Goal: Obtain resource: Obtain resource

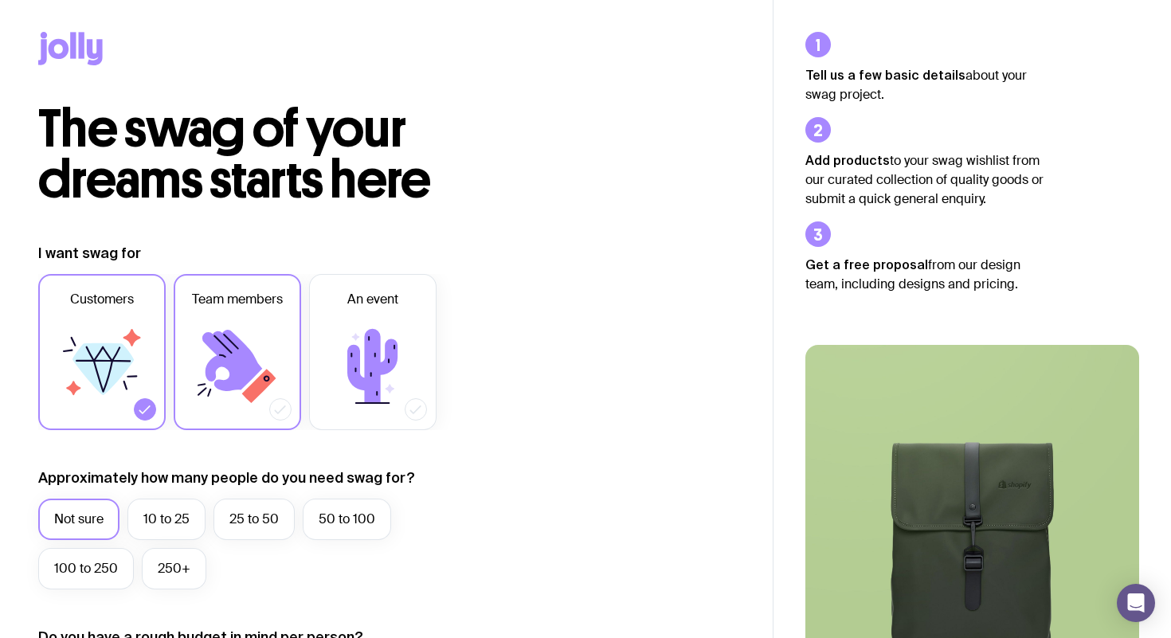
click at [229, 354] on icon at bounding box center [232, 360] width 60 height 61
click at [0, 0] on input "Team members" at bounding box center [0, 0] width 0 height 0
click at [131, 359] on icon at bounding box center [102, 369] width 61 height 52
click at [0, 0] on input "Customers" at bounding box center [0, 0] width 0 height 0
click at [224, 359] on icon at bounding box center [232, 360] width 60 height 61
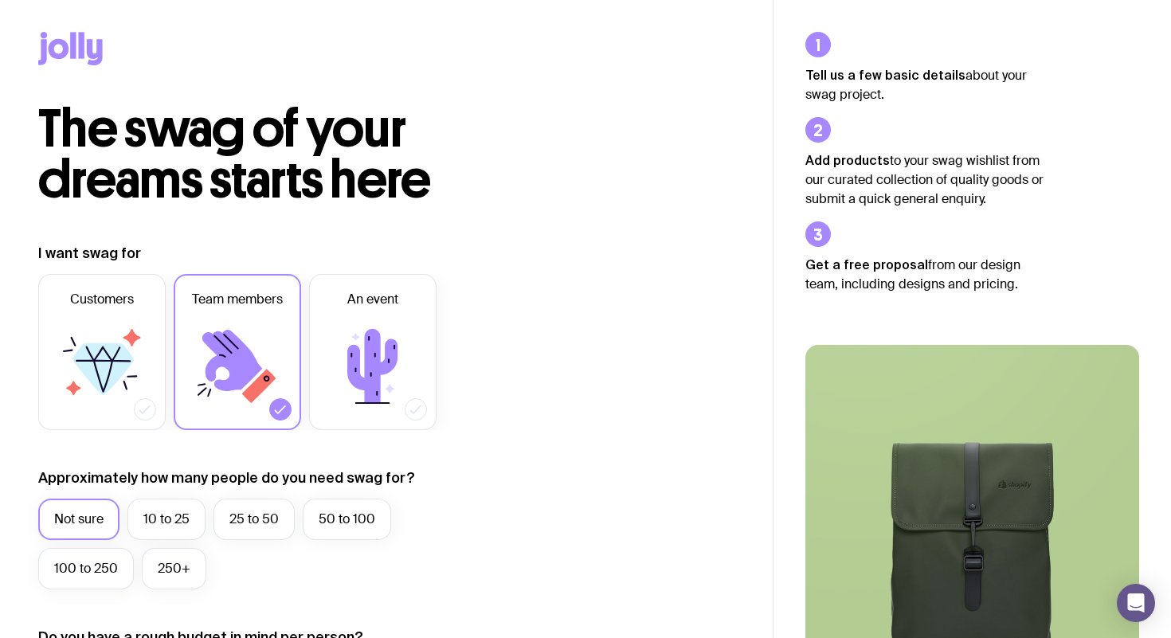
click at [0, 0] on input "Team members" at bounding box center [0, 0] width 0 height 0
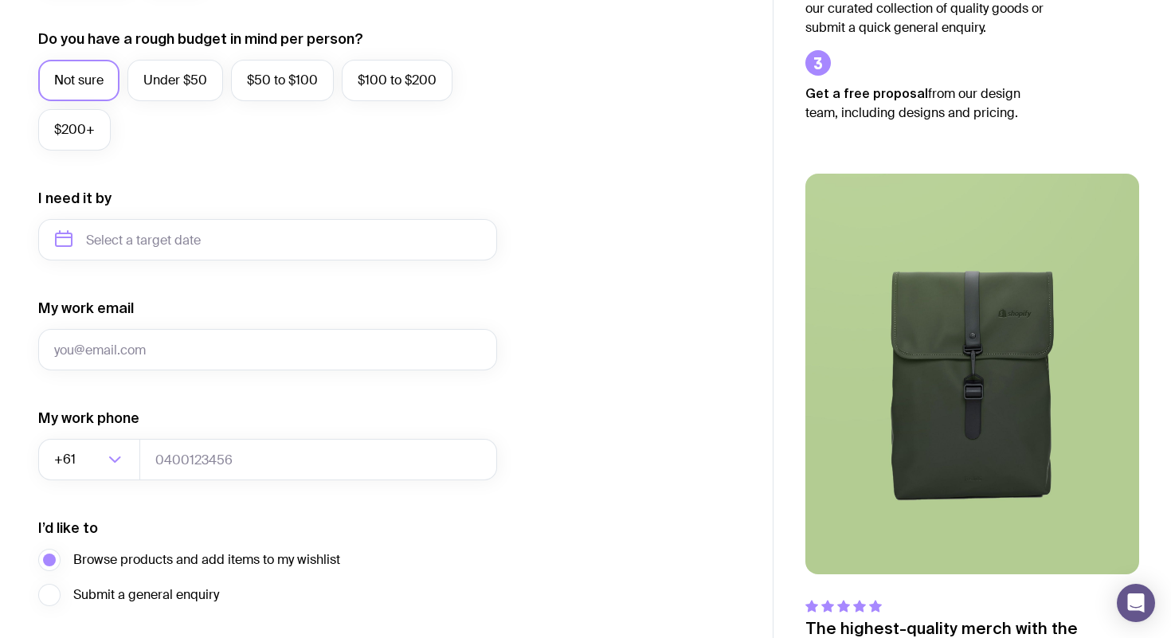
scroll to position [716, 0]
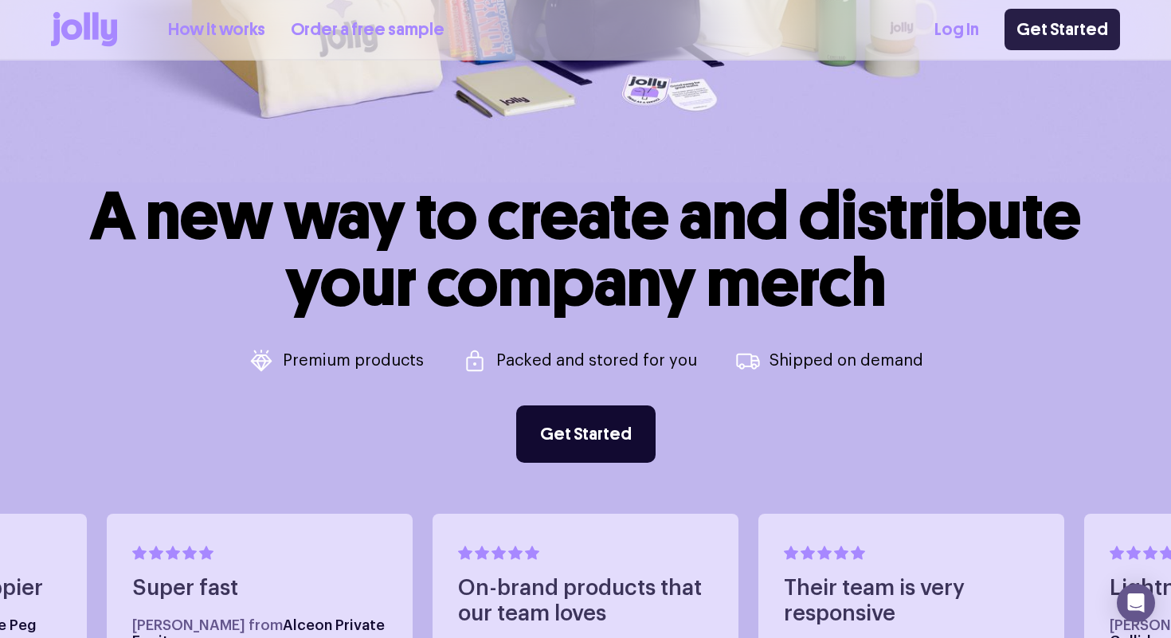
click at [1028, 37] on link "Get Started" at bounding box center [1061, 29] width 115 height 41
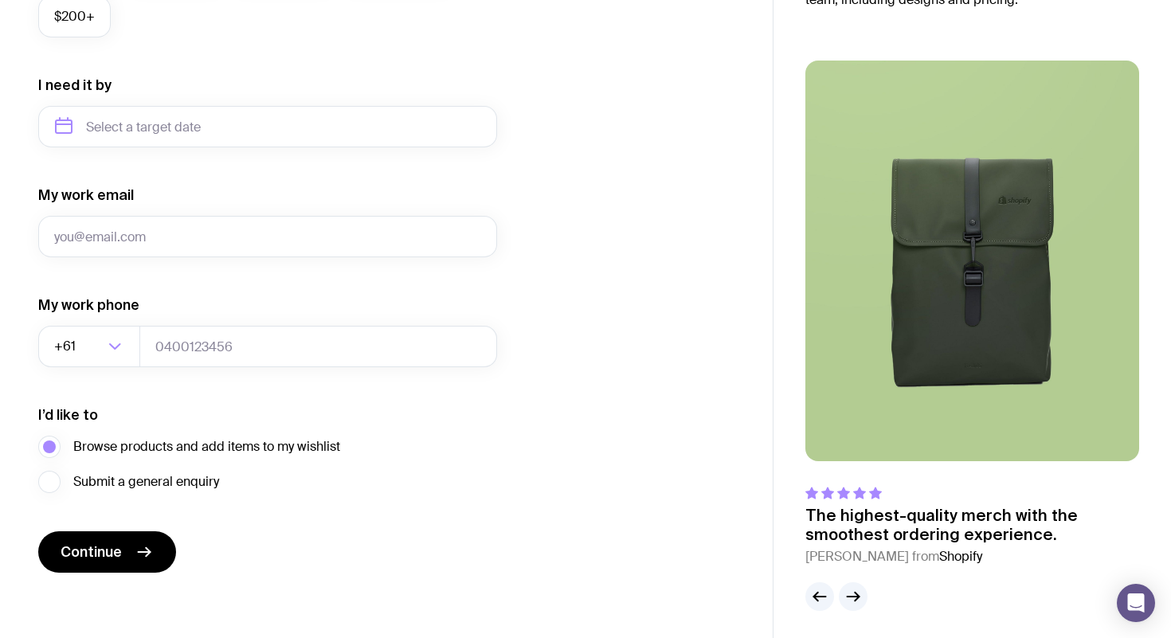
scroll to position [716, 0]
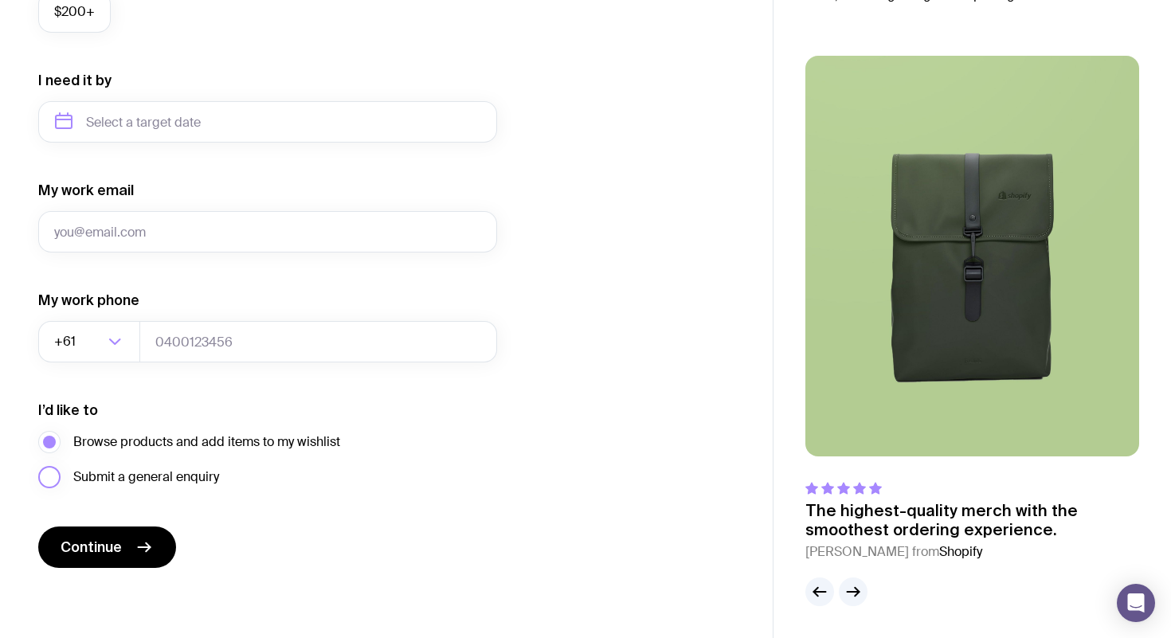
click at [191, 477] on span "Submit a general enquiry" at bounding box center [146, 477] width 146 height 19
click at [0, 0] on input "Submit a general enquiry" at bounding box center [0, 0] width 0 height 0
click at [191, 438] on span "Browse products and add items to my wishlist" at bounding box center [206, 442] width 267 height 19
click at [0, 0] on input "Browse products and add items to my wishlist" at bounding box center [0, 0] width 0 height 0
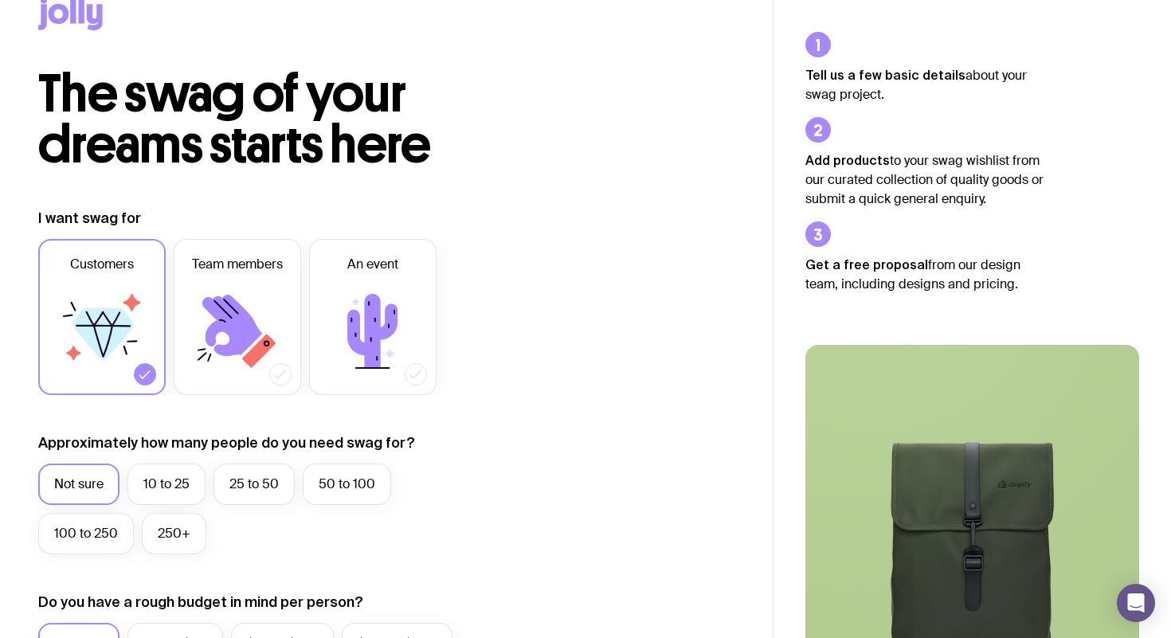
scroll to position [0, 0]
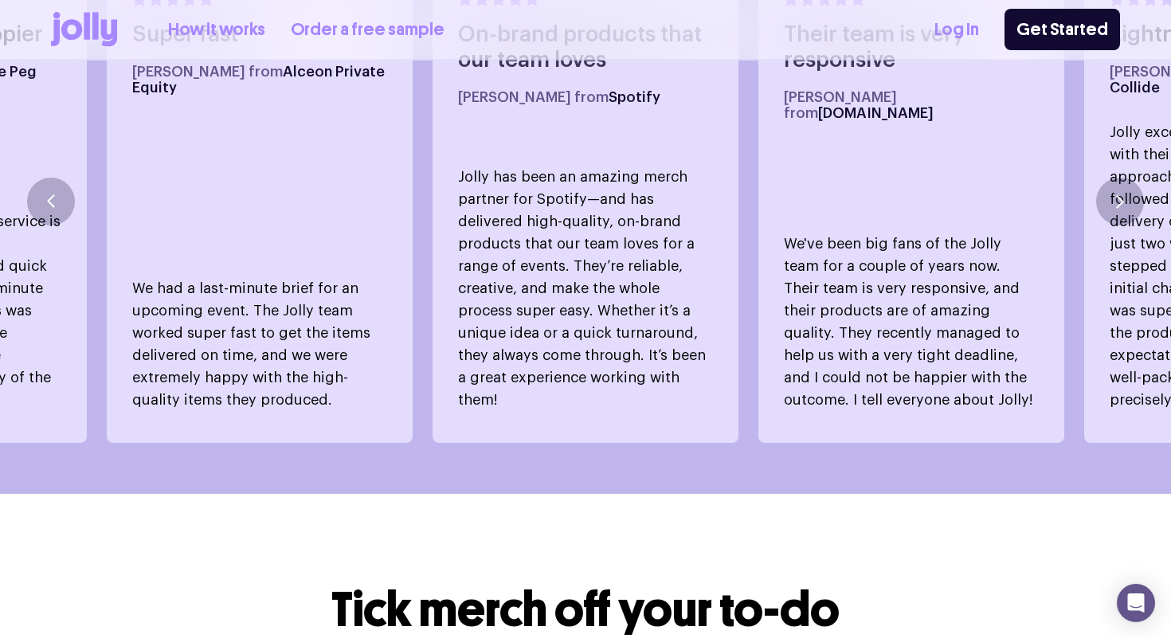
click at [245, 26] on link "How it works" at bounding box center [216, 30] width 97 height 26
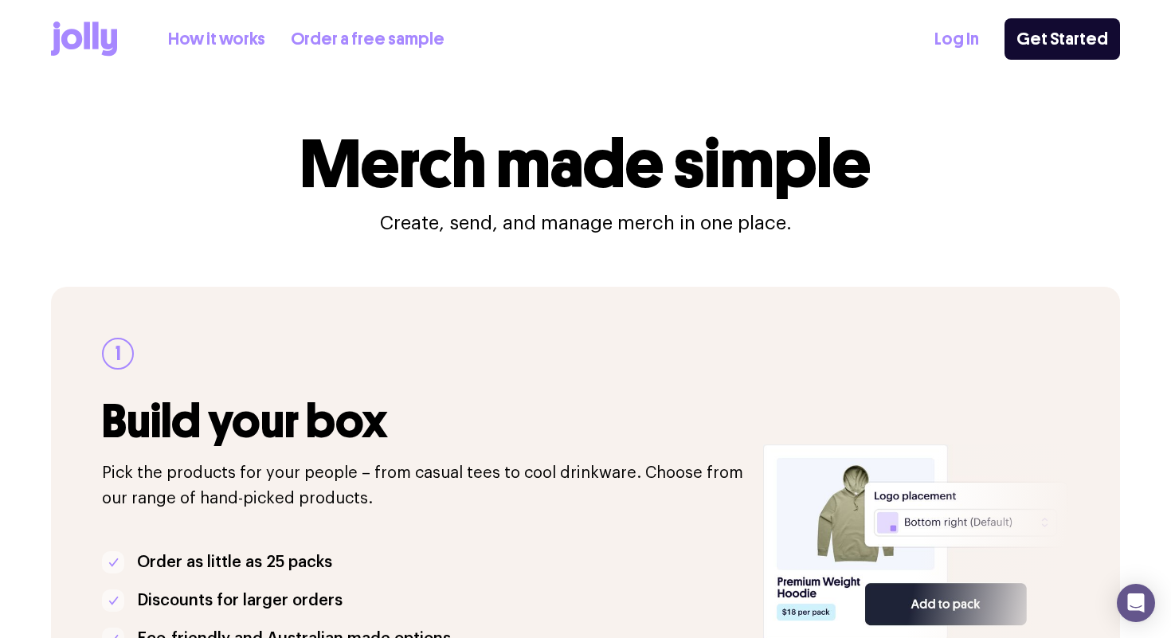
click at [341, 26] on link "Order a free sample" at bounding box center [368, 39] width 154 height 26
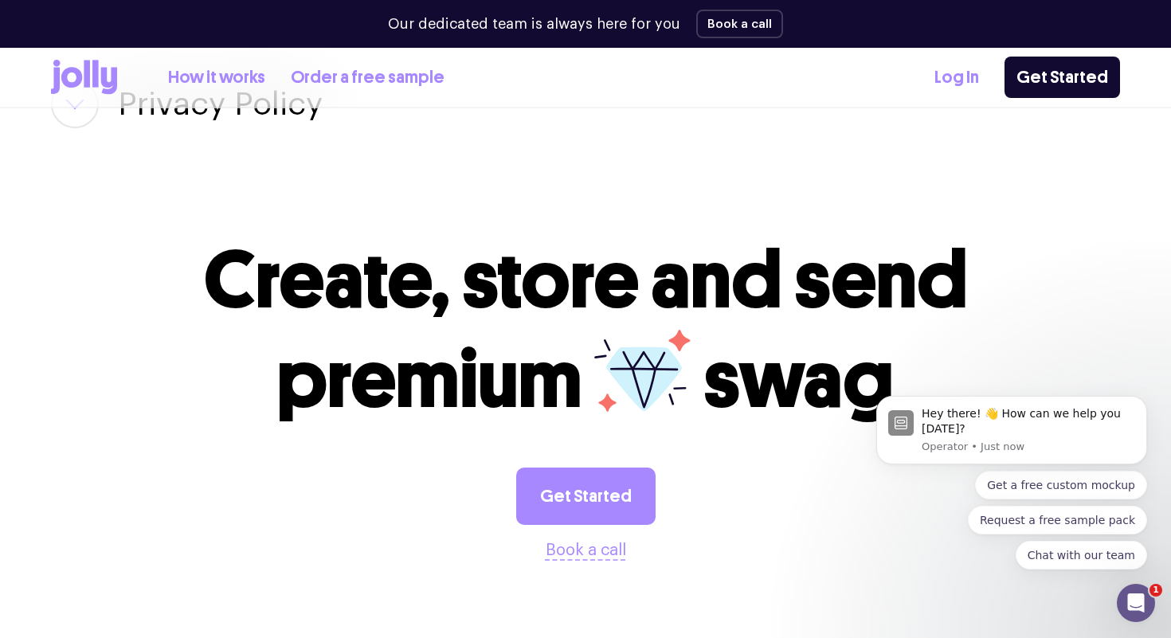
scroll to position [3255, 0]
